Goal: Information Seeking & Learning: Learn about a topic

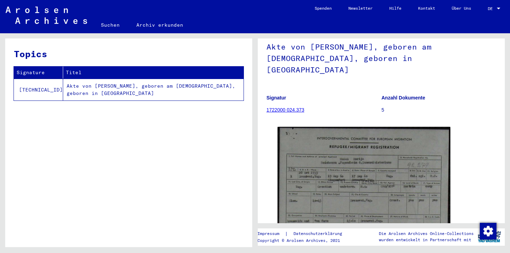
scroll to position [93, 0]
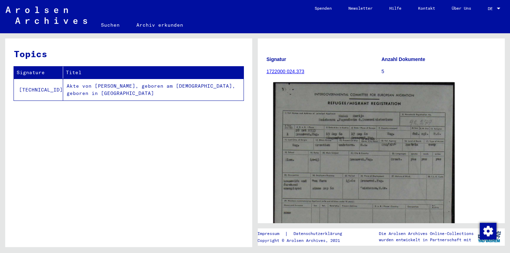
click at [341, 135] on img at bounding box center [365, 208] width 182 height 253
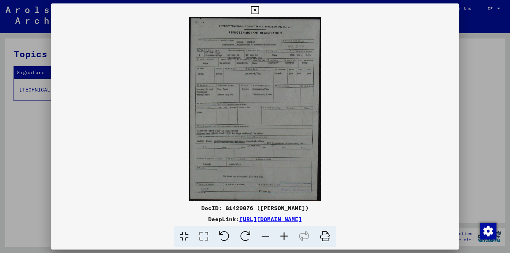
click at [287, 237] on icon at bounding box center [284, 236] width 19 height 21
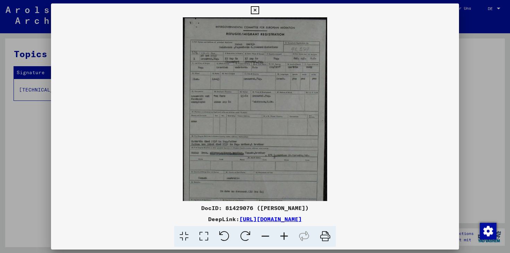
click at [287, 237] on icon at bounding box center [284, 236] width 19 height 21
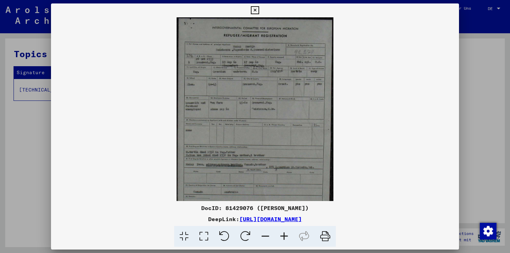
click at [287, 237] on icon at bounding box center [284, 236] width 19 height 21
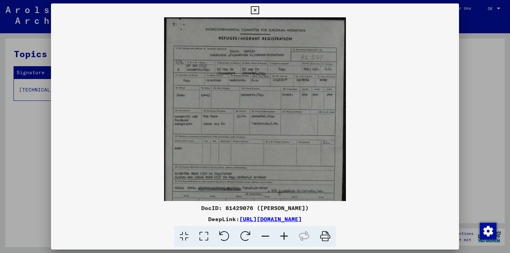
click at [287, 237] on icon at bounding box center [284, 236] width 19 height 21
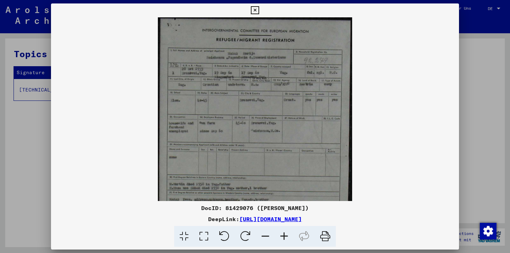
click at [287, 237] on icon at bounding box center [284, 236] width 19 height 21
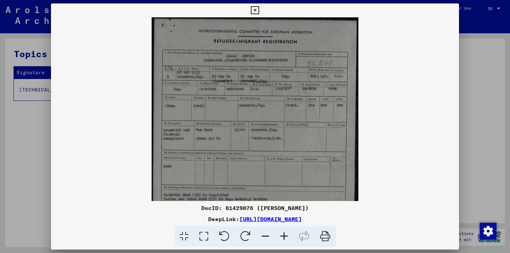
click at [287, 237] on icon at bounding box center [284, 236] width 19 height 21
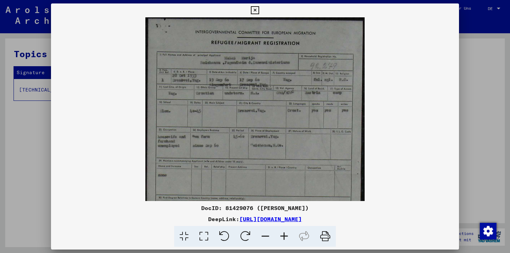
click at [287, 237] on icon at bounding box center [284, 236] width 19 height 21
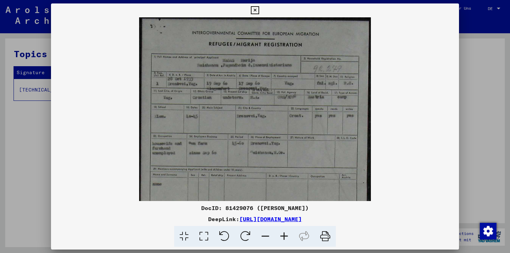
click at [287, 237] on icon at bounding box center [284, 236] width 19 height 21
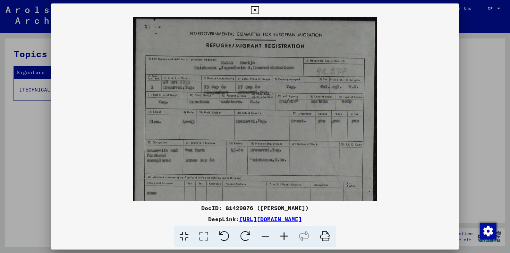
click at [287, 237] on icon at bounding box center [284, 236] width 19 height 21
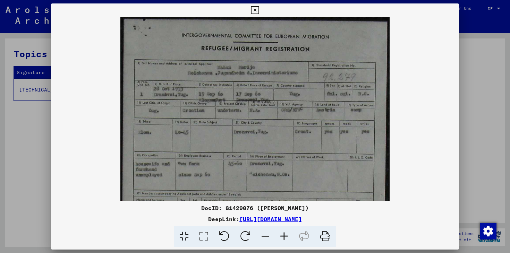
click at [260, 13] on button at bounding box center [255, 10] width 12 height 14
